Goal: Information Seeking & Learning: Learn about a topic

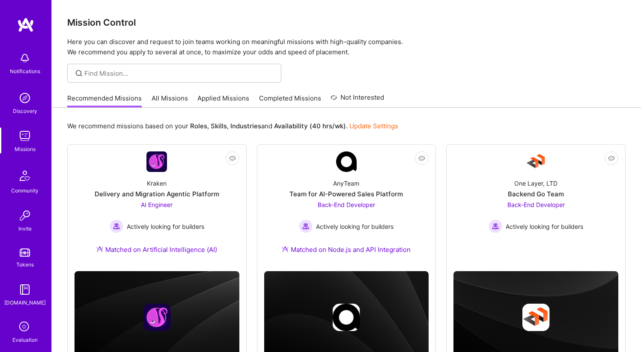
click at [169, 97] on link "All Missions" at bounding box center [170, 101] width 36 height 14
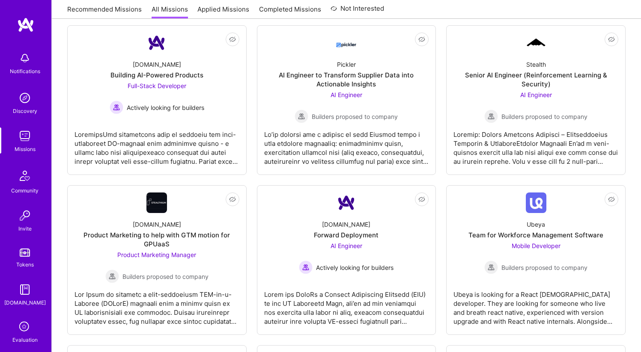
scroll to position [297, 0]
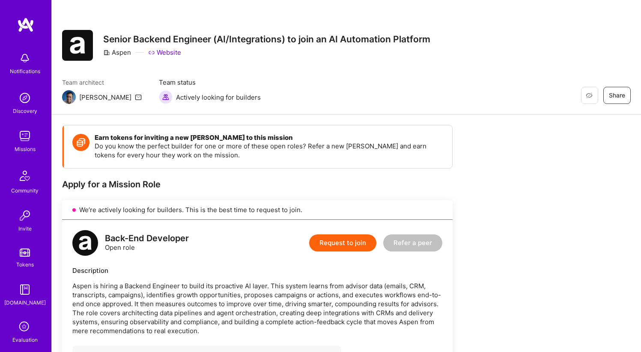
click at [23, 25] on img at bounding box center [25, 24] width 17 height 15
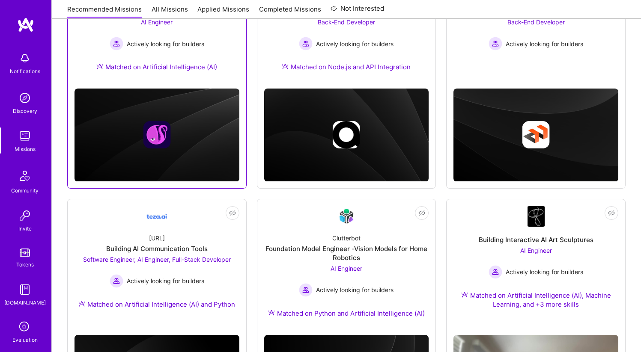
scroll to position [227, 0]
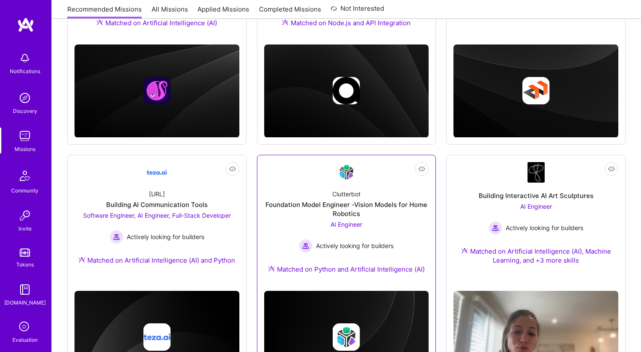
click at [322, 180] on link "Not Interested Clutterbot Foundation Model Engineer -Vision Models for Home Rob…" at bounding box center [346, 223] width 165 height 122
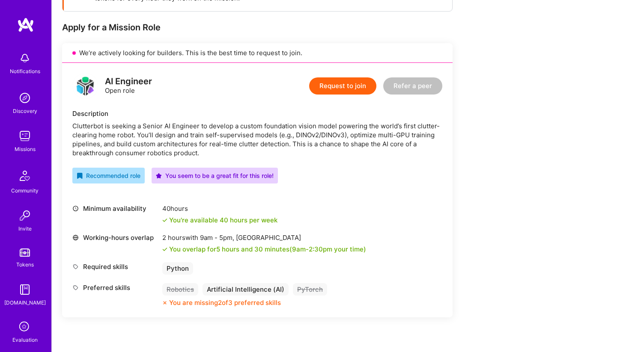
scroll to position [169, 0]
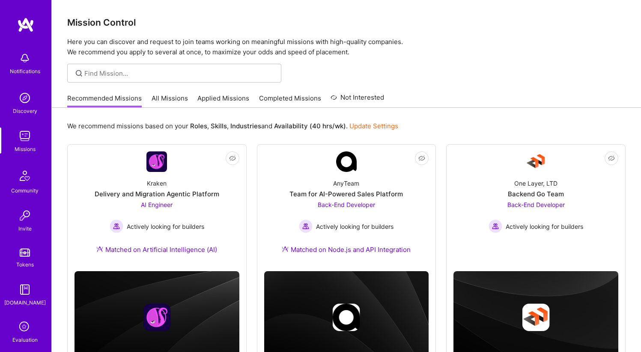
click at [170, 94] on link "All Missions" at bounding box center [170, 101] width 36 height 14
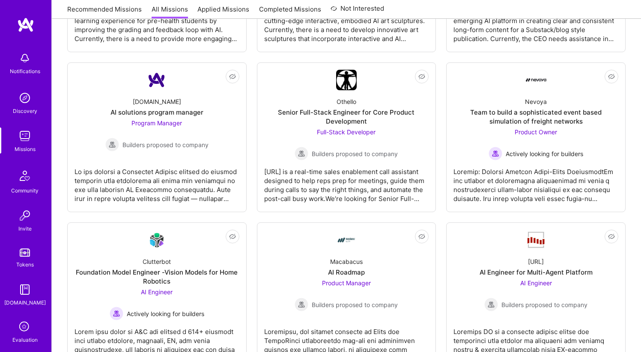
scroll to position [886, 0]
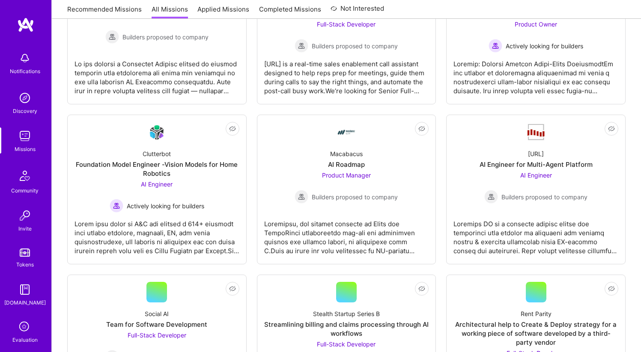
scroll to position [1000, 0]
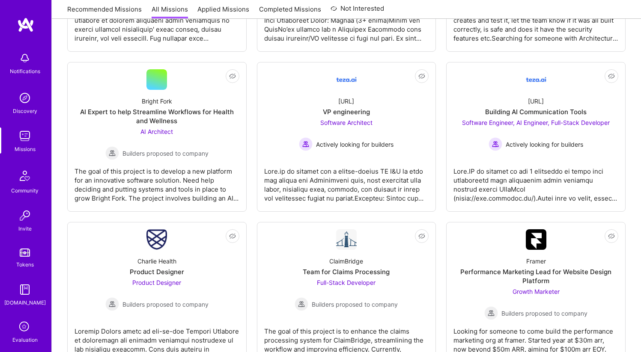
scroll to position [1376, 0]
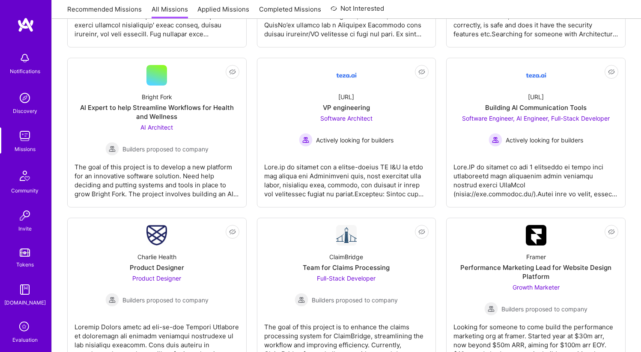
click at [441, 214] on div "Not Interested Aspen Senior Backend Engineer (AI/Integrations) to join an AI Au…" at bounding box center [346, 119] width 558 height 2666
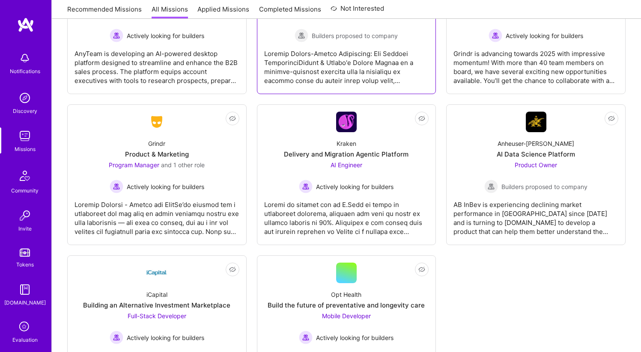
scroll to position [2496, 0]
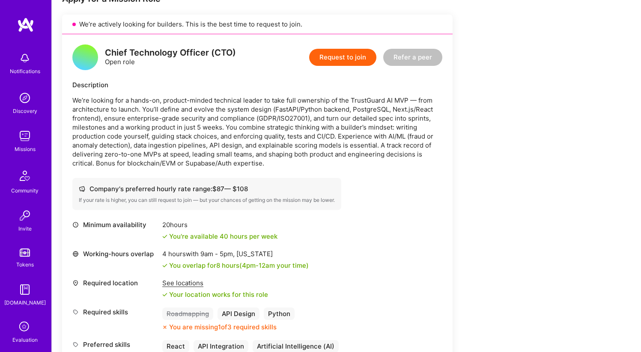
scroll to position [188, 0]
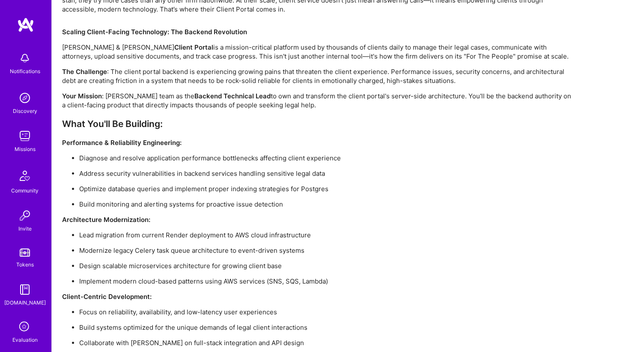
scroll to position [773, 0]
